Goal: Task Accomplishment & Management: Use online tool/utility

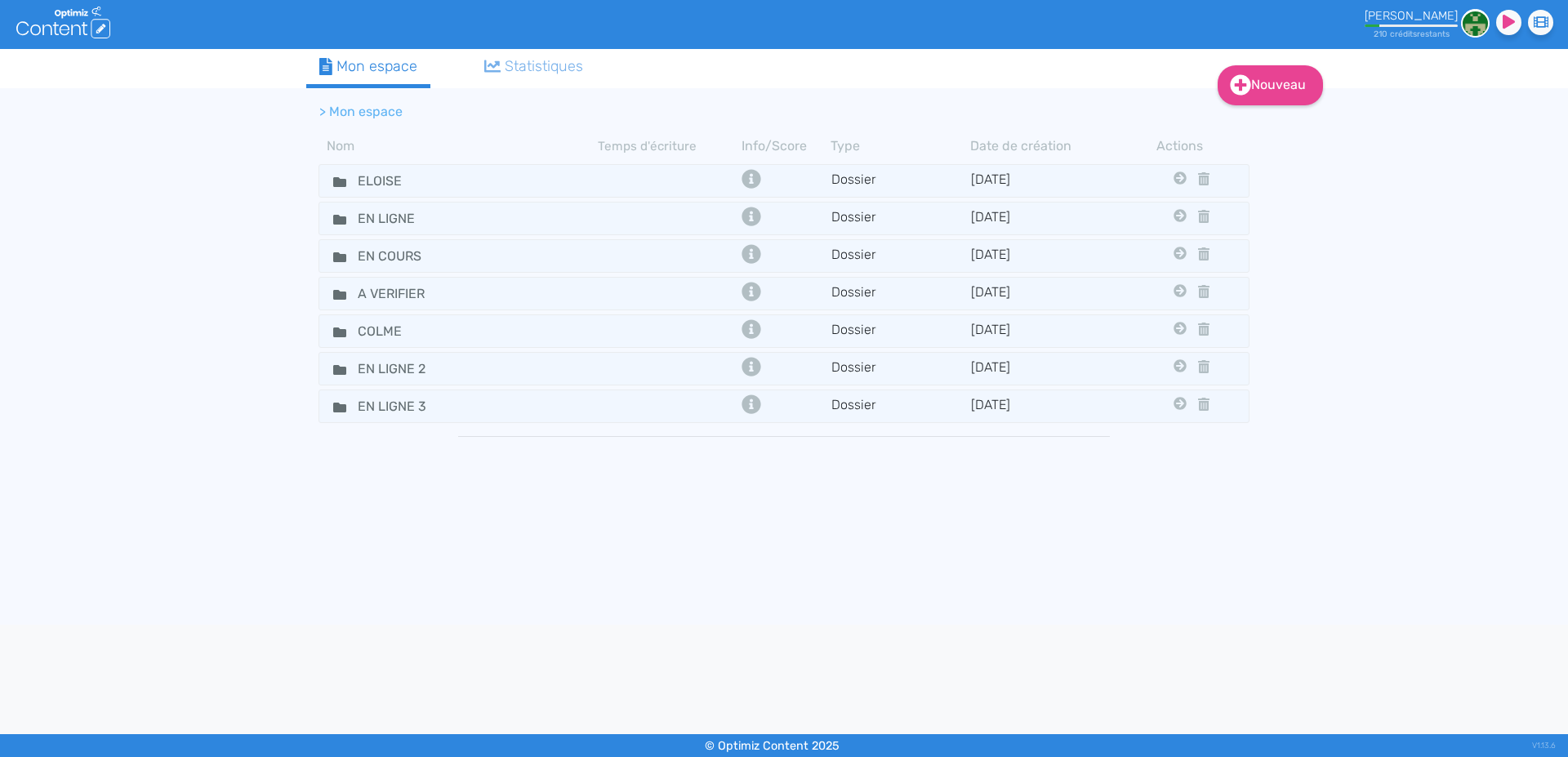
click at [332, 182] on fa-icon at bounding box center [333, 181] width 24 height 23
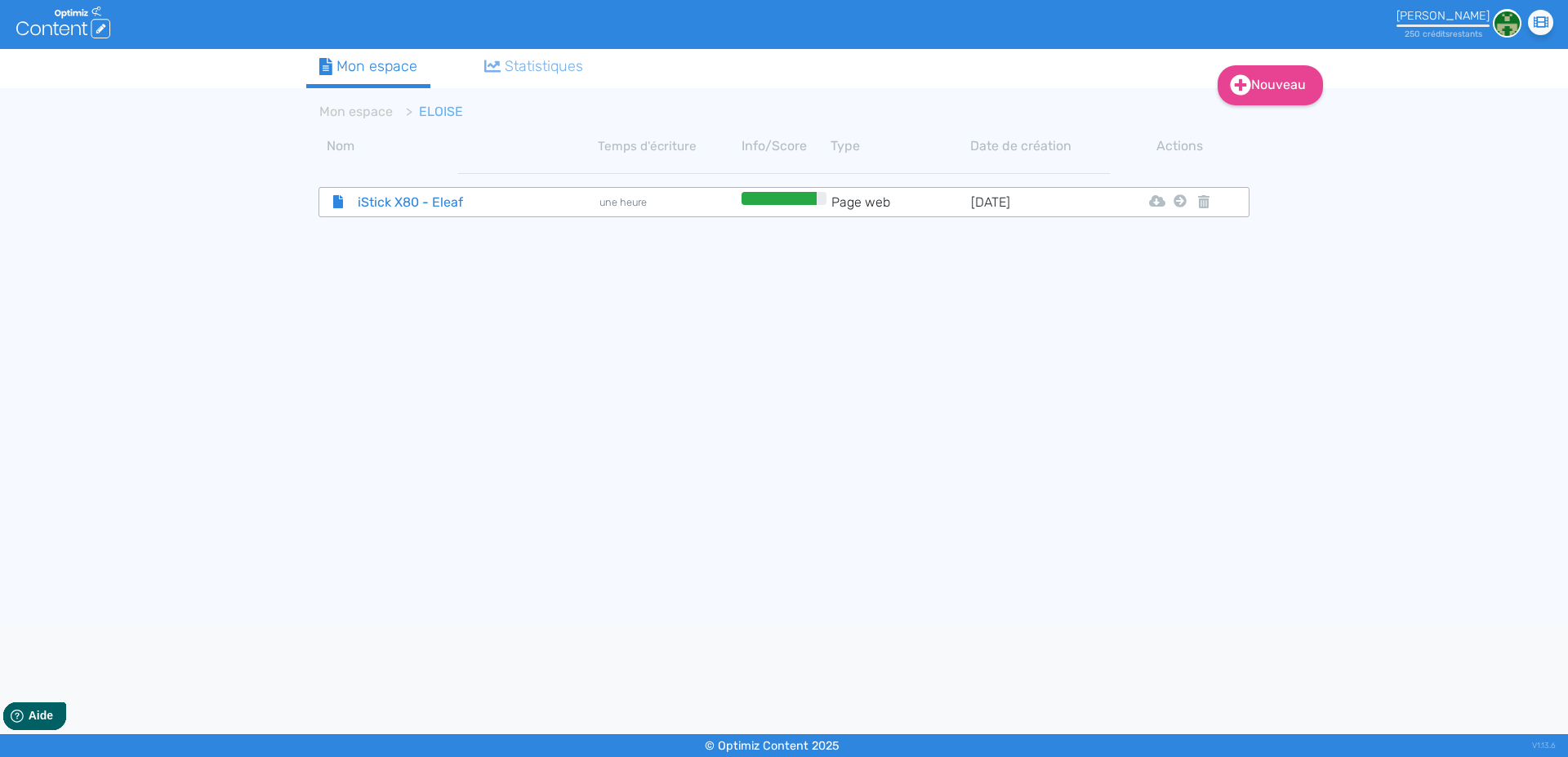
click at [376, 199] on span "iStick X80 - Eleaf" at bounding box center [437, 202] width 183 height 20
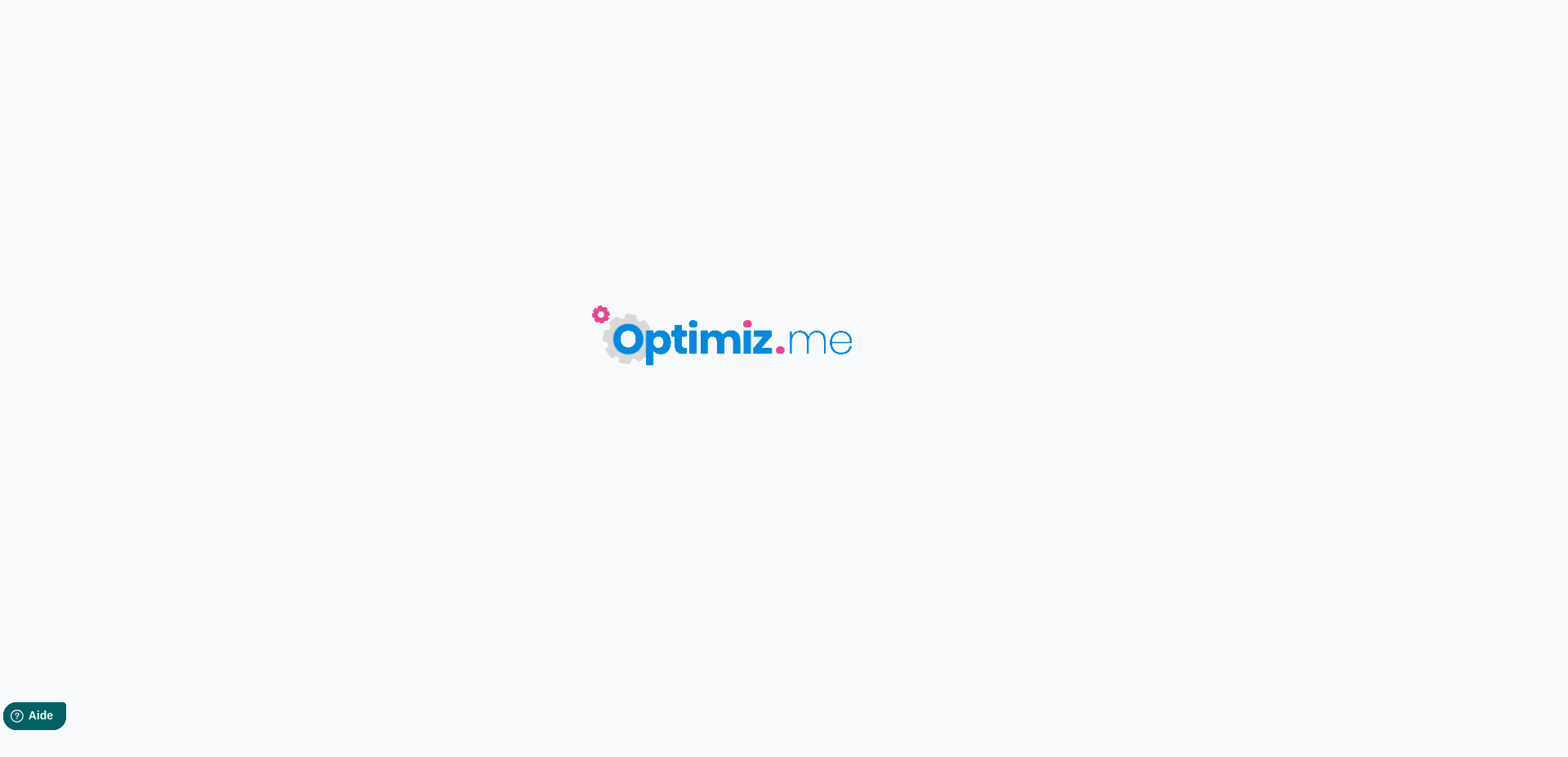
type input "iStick X80 - Eleaf"
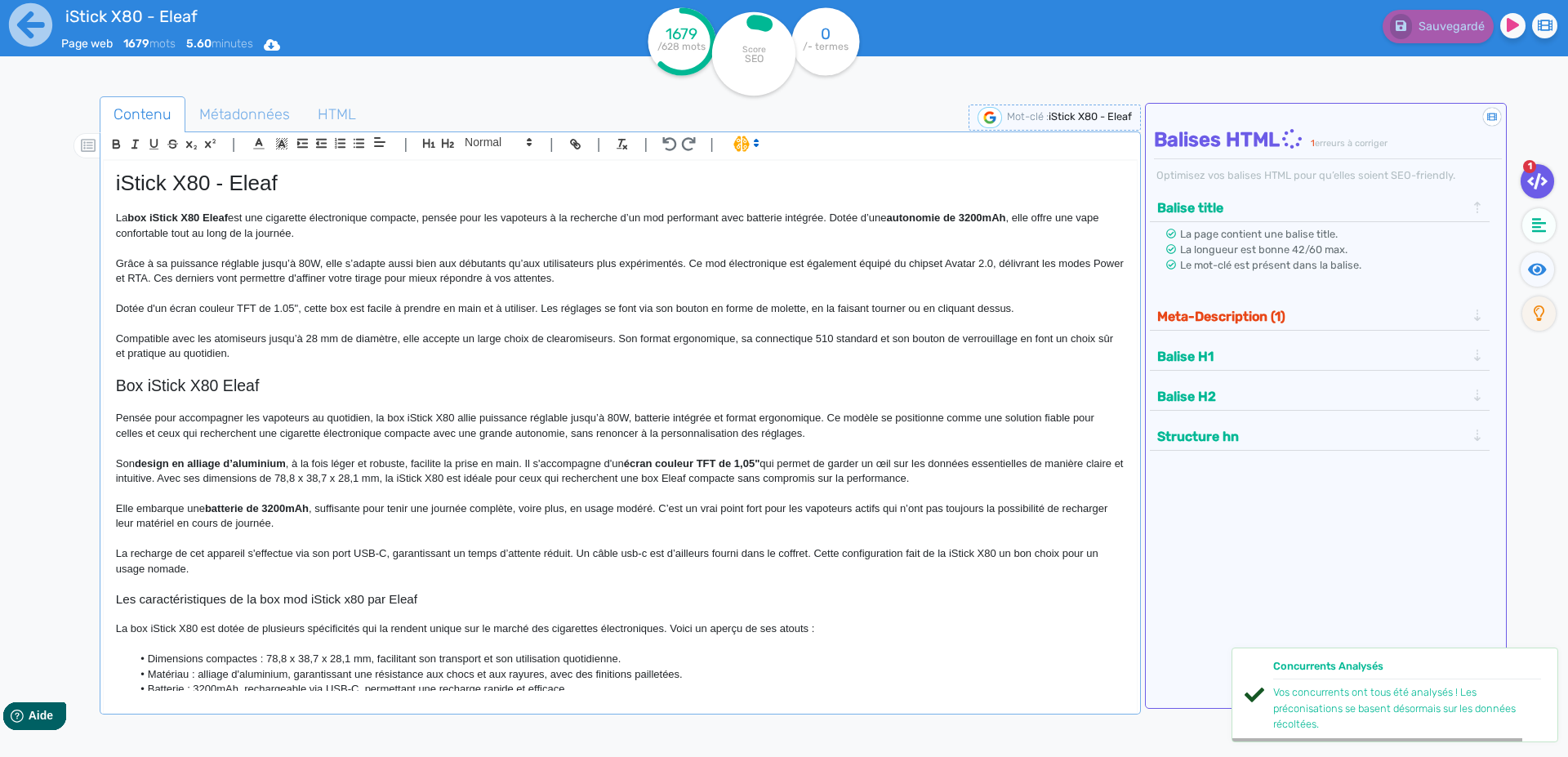
click at [363, 277] on p "Grâce à sa puissance réglable jusqu’à 80W, elle s’adapte aussi bien aux débutan…" at bounding box center [620, 272] width 1009 height 30
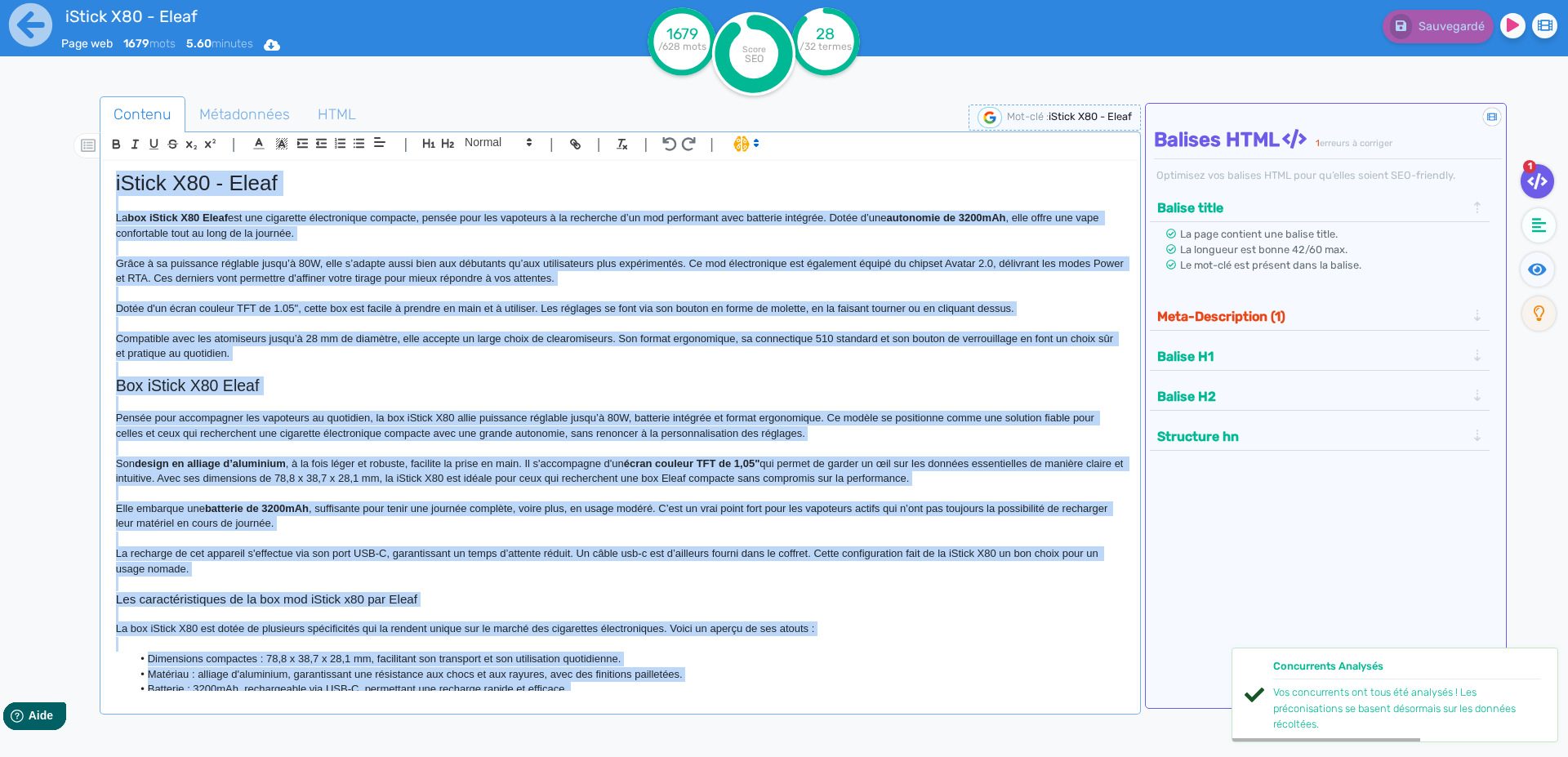
copy div "lOremi D72 - Sitam Co adi eLitse D13 Eiusm tem inc utlaboree doloremagnaa enima…"
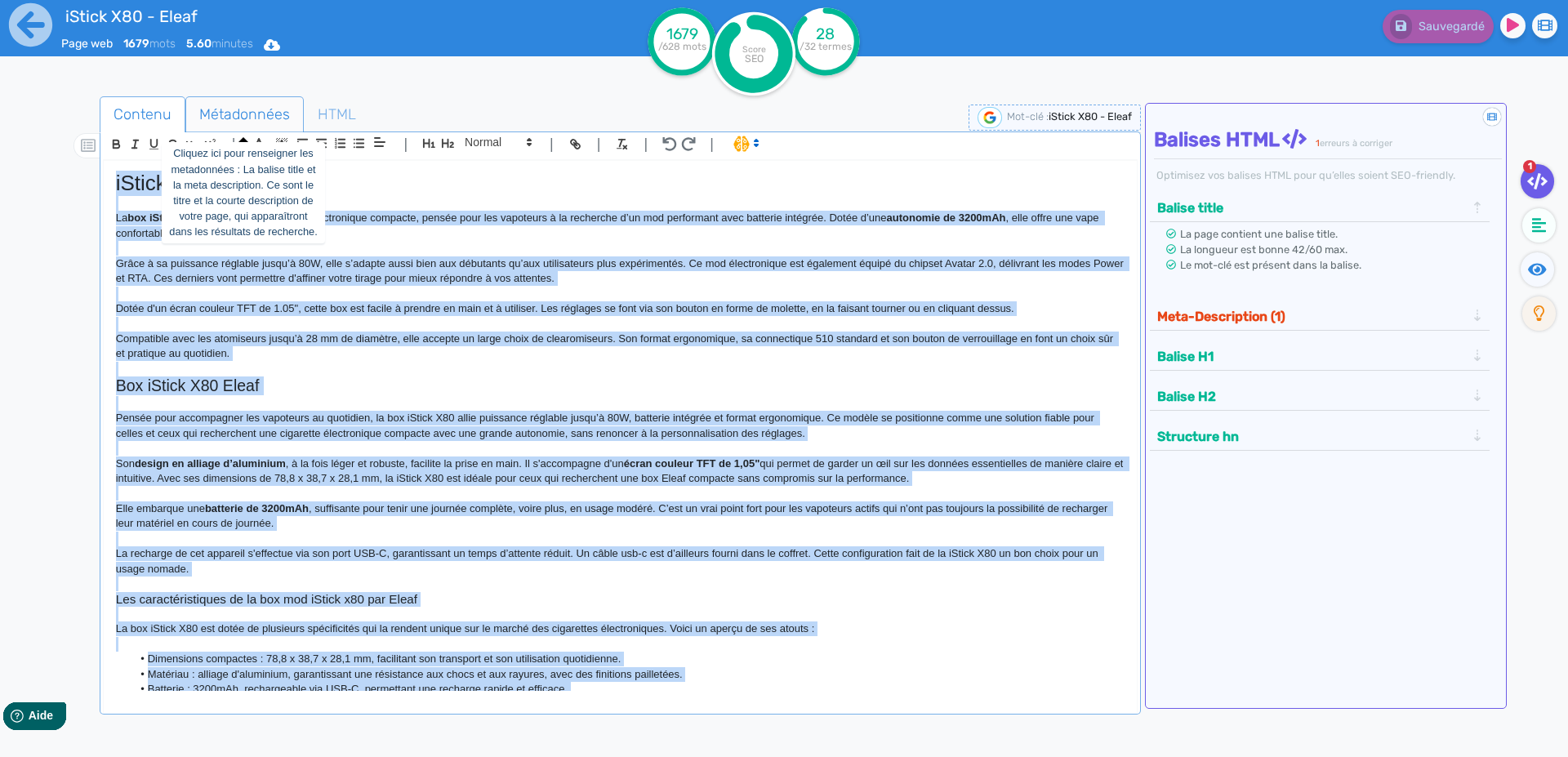
click at [213, 116] on span "Métadonnées" at bounding box center [244, 114] width 117 height 44
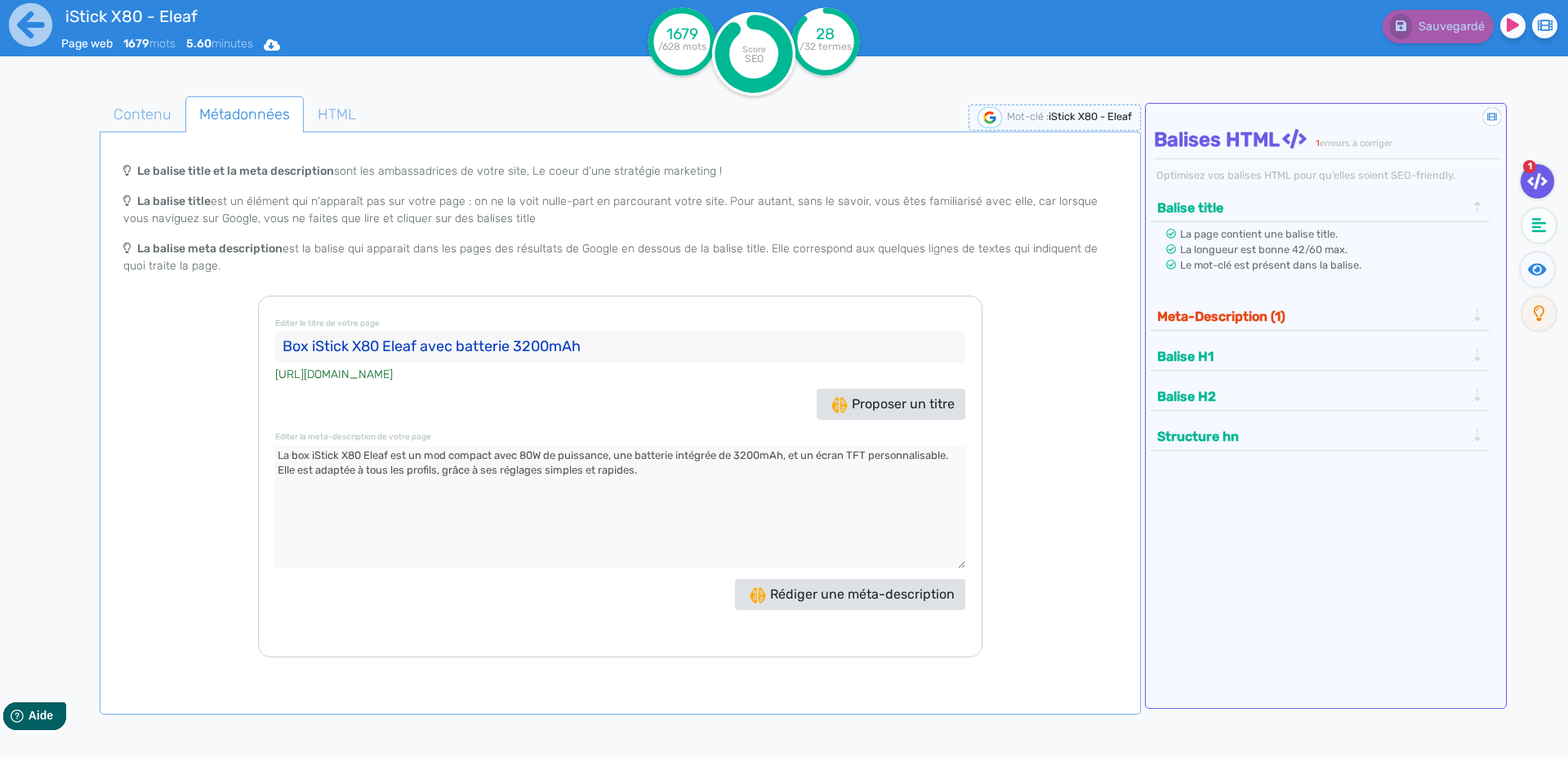
click at [292, 343] on input "Box iStick X80 Eleaf avec batterie 3200mAh" at bounding box center [620, 347] width 690 height 33
click at [283, 455] on textarea at bounding box center [620, 507] width 690 height 123
click at [27, 28] on icon at bounding box center [31, 25] width 43 height 43
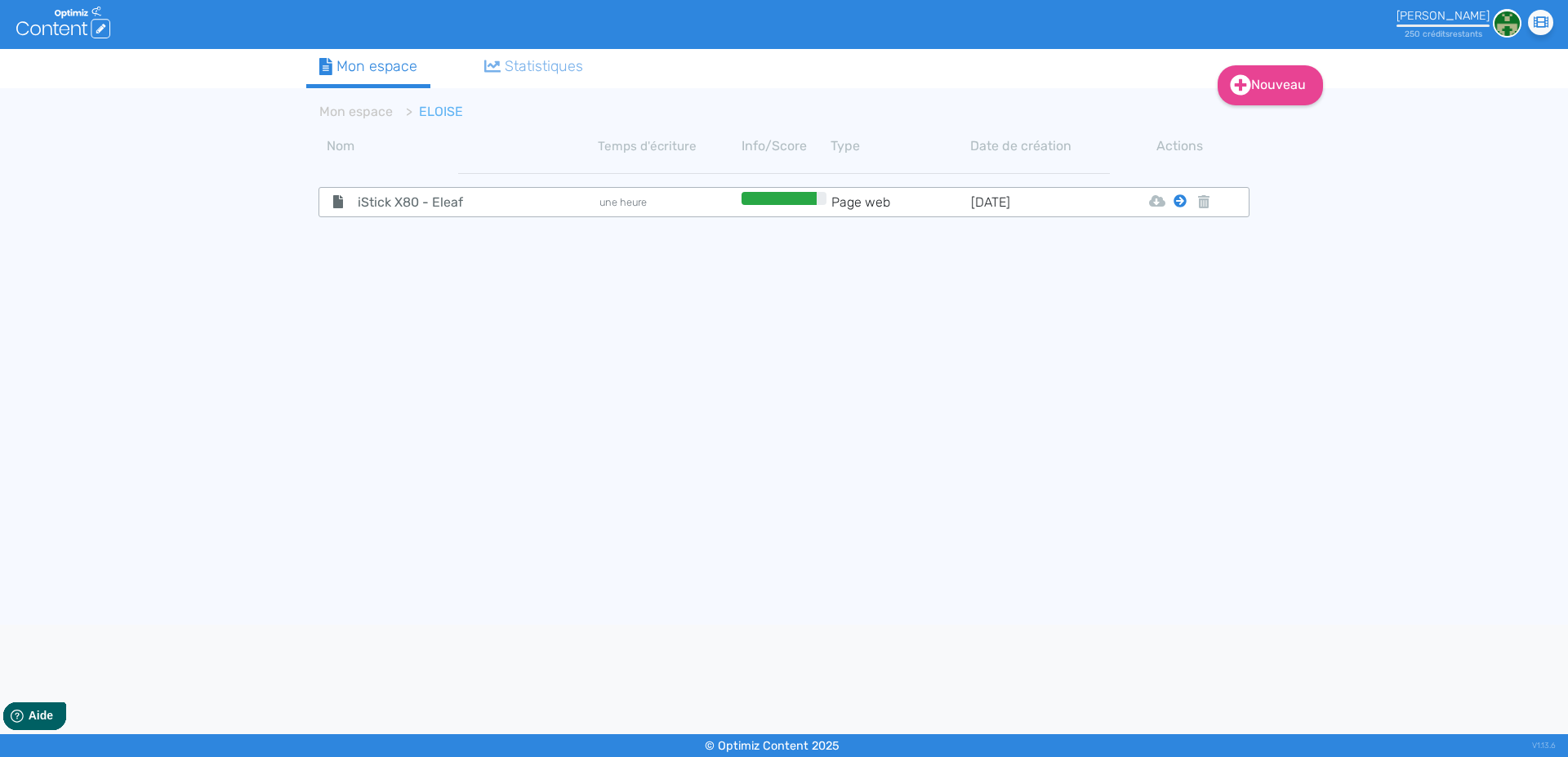
click at [1184, 204] on icon at bounding box center [1180, 201] width 13 height 13
click at [1180, 203] on icon at bounding box center [1180, 201] width 13 height 13
click at [1158, 243] on button "Mon Espace" at bounding box center [1172, 241] width 140 height 26
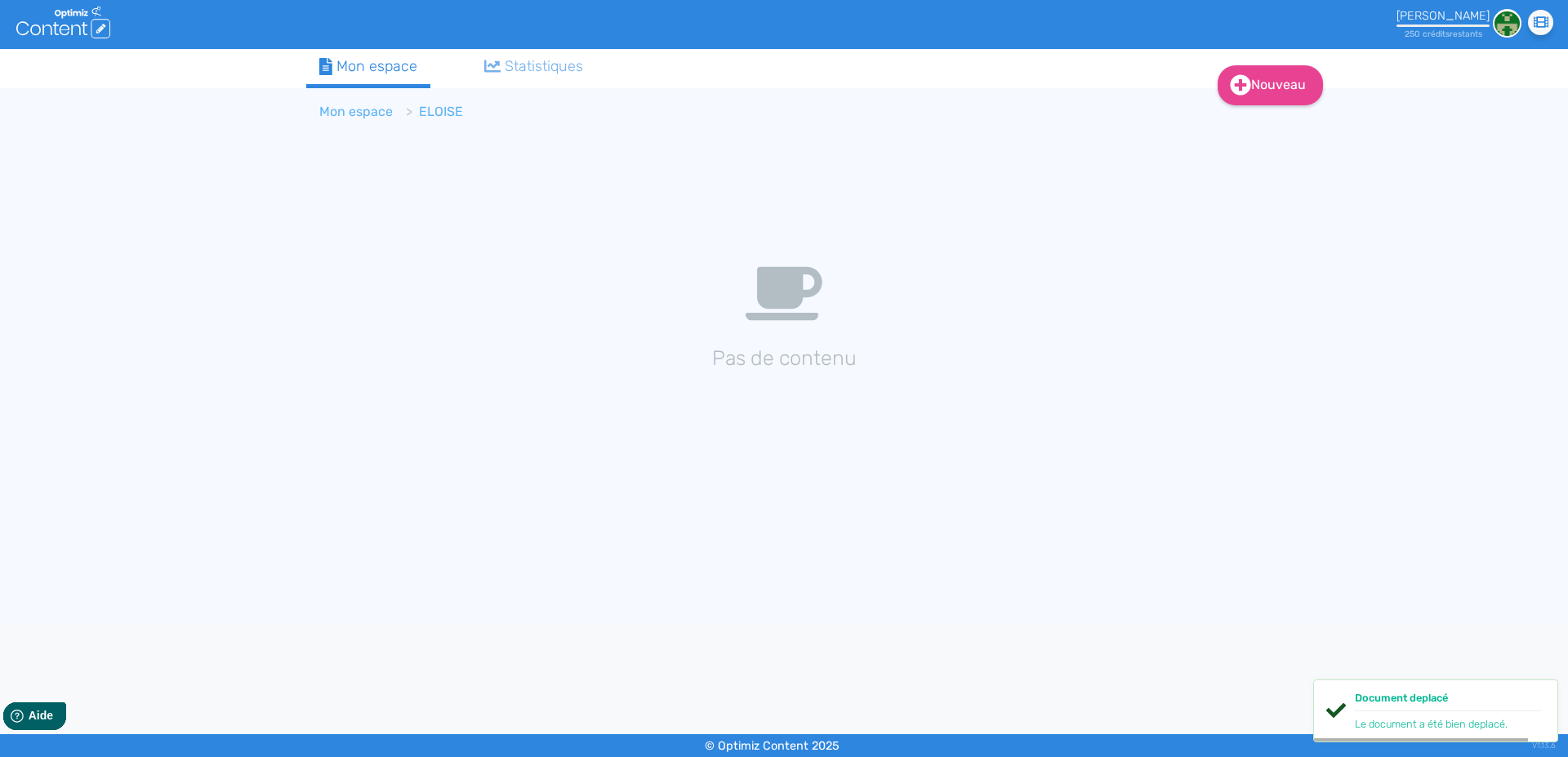
click at [343, 105] on link "Mon espace" at bounding box center [356, 111] width 73 height 16
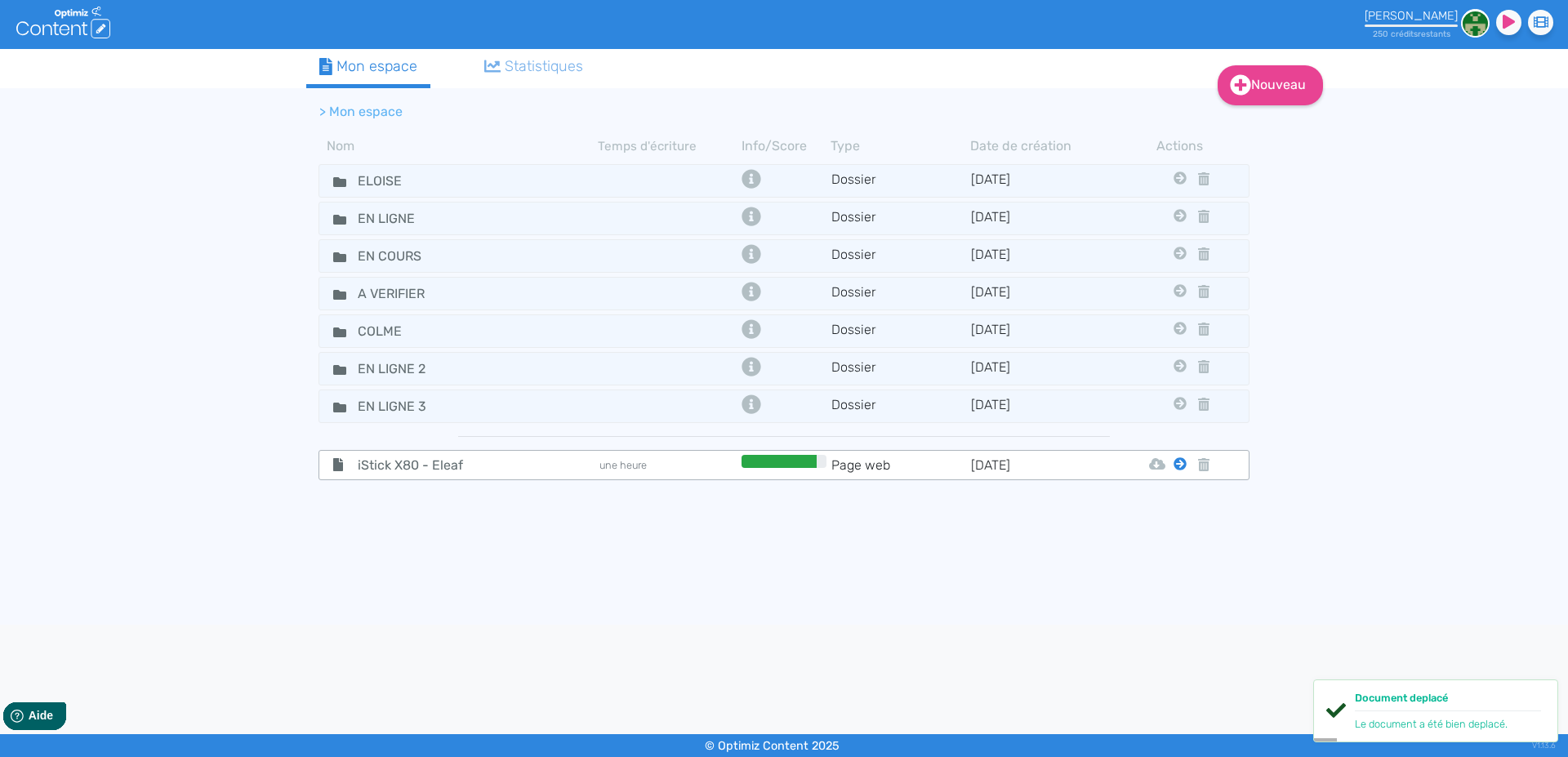
click at [1178, 465] on icon at bounding box center [1180, 464] width 13 height 13
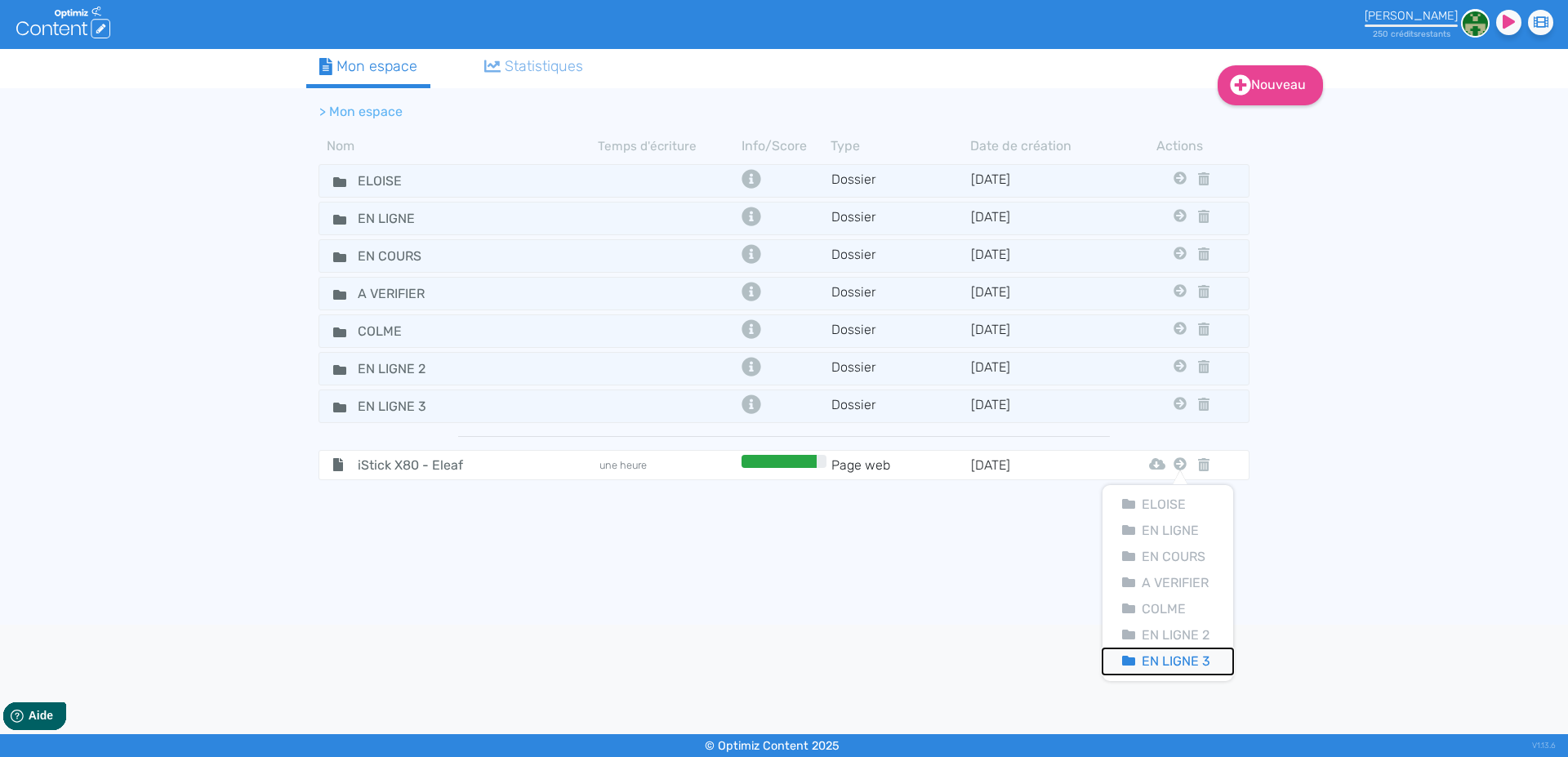
click at [1170, 664] on button "En Ligne 3" at bounding box center [1167, 661] width 131 height 26
